Goal: Information Seeking & Learning: Find contact information

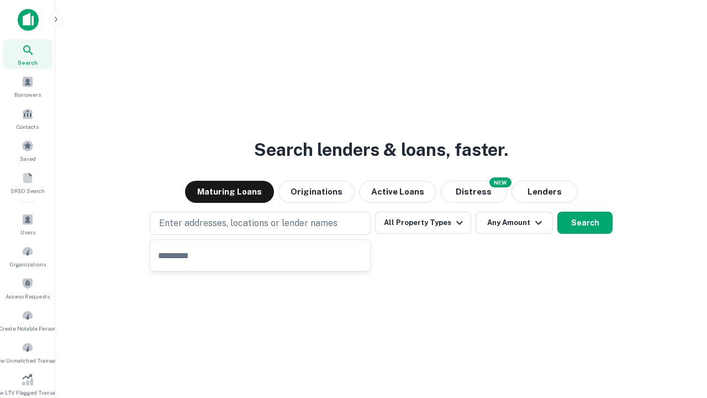
type input "**********"
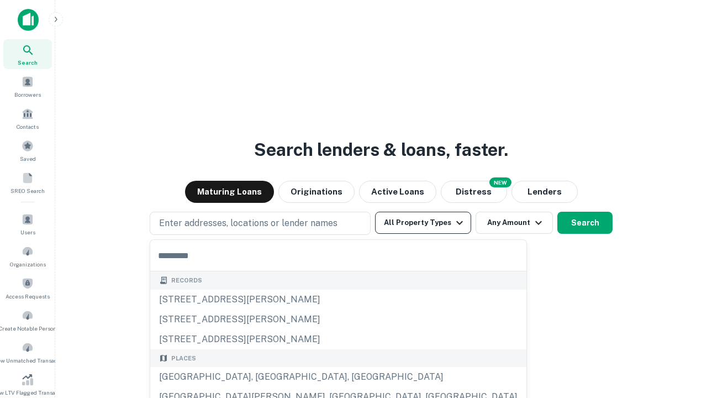
click at [423, 223] on button "All Property Types" at bounding box center [423, 223] width 96 height 22
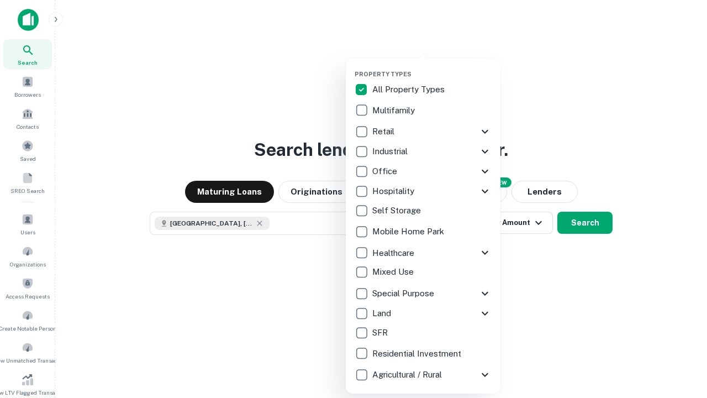
click at [432, 67] on button "button" at bounding box center [432, 67] width 155 height 1
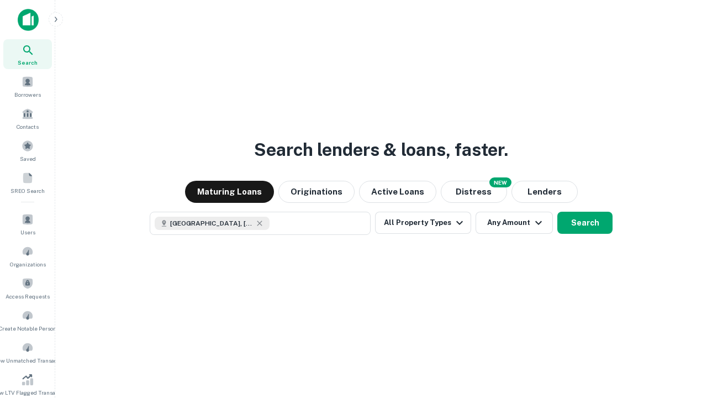
scroll to position [18, 0]
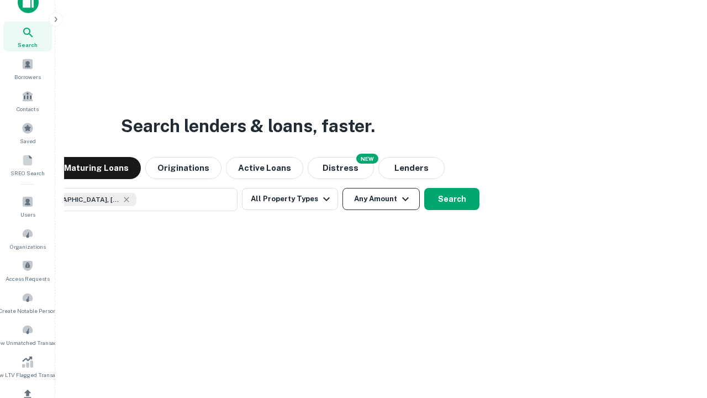
click at [343, 188] on button "Any Amount" at bounding box center [381, 199] width 77 height 22
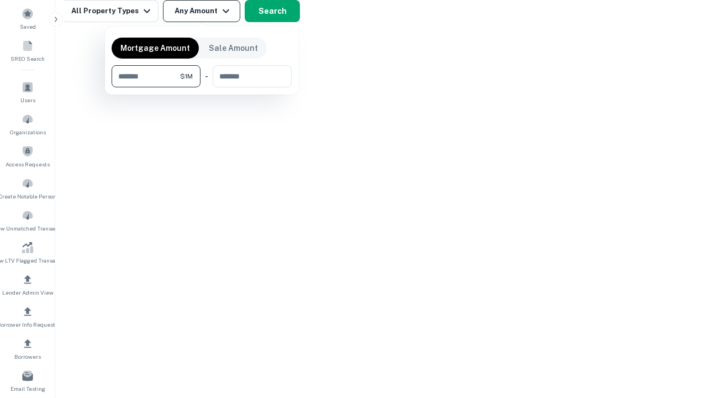
type input "*******"
click at [202, 87] on button "button" at bounding box center [202, 87] width 180 height 1
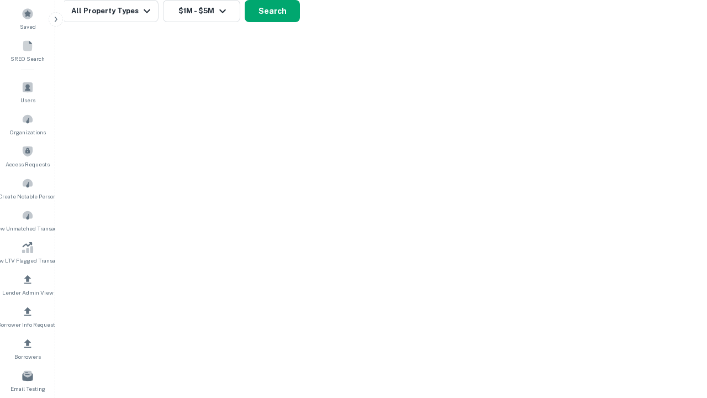
scroll to position [18, 0]
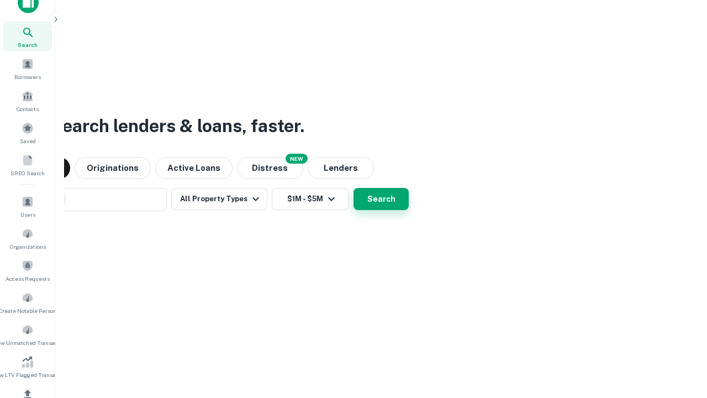
click at [354, 188] on button "Search" at bounding box center [381, 199] width 55 height 22
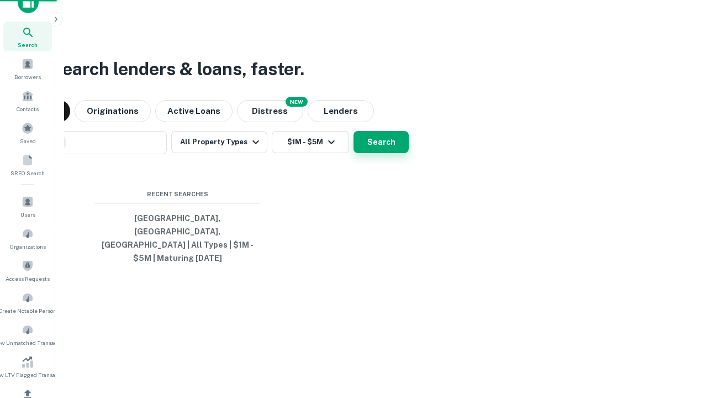
scroll to position [132, 0]
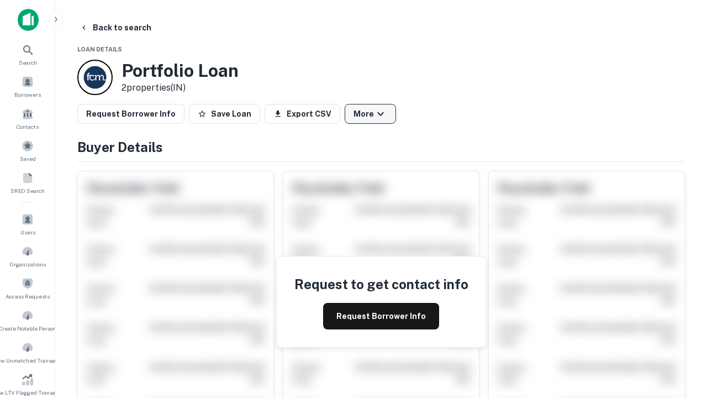
click at [370, 114] on button "More" at bounding box center [370, 114] width 51 height 20
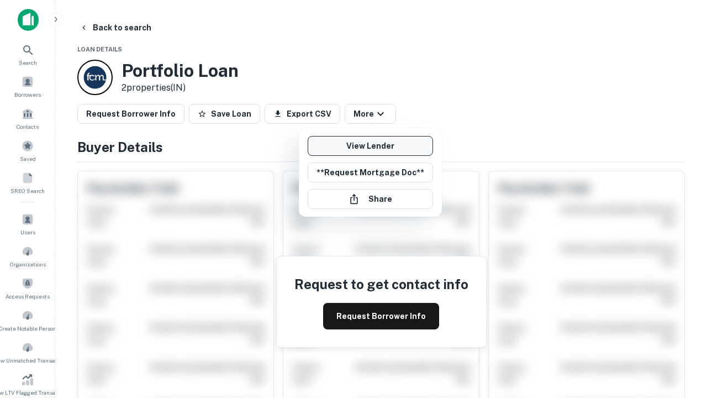
click at [370, 146] on link "View Lender" at bounding box center [370, 146] width 125 height 20
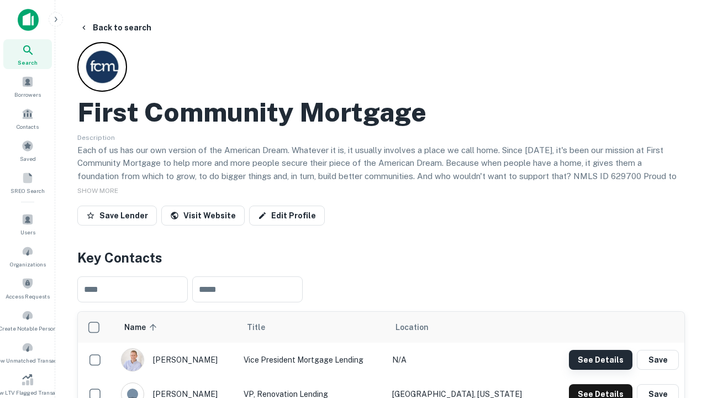
click at [601, 359] on button "See Details" at bounding box center [601, 360] width 64 height 20
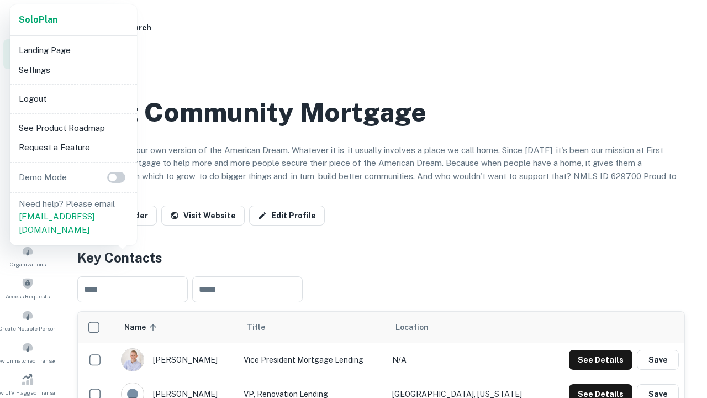
scroll to position [385, 0]
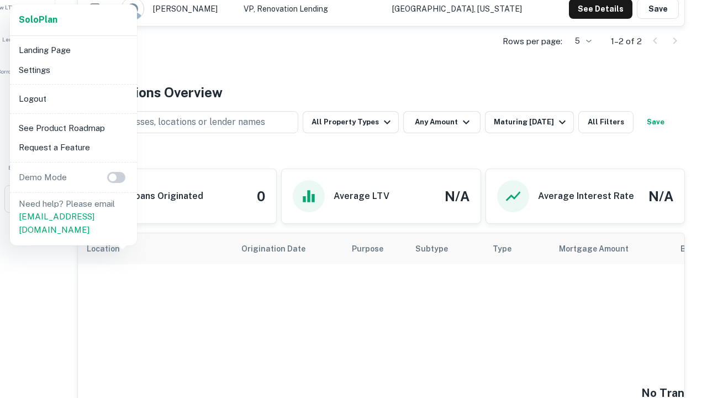
click at [73, 98] on li "Logout" at bounding box center [73, 99] width 118 height 20
